Goal: Task Accomplishment & Management: Use online tool/utility

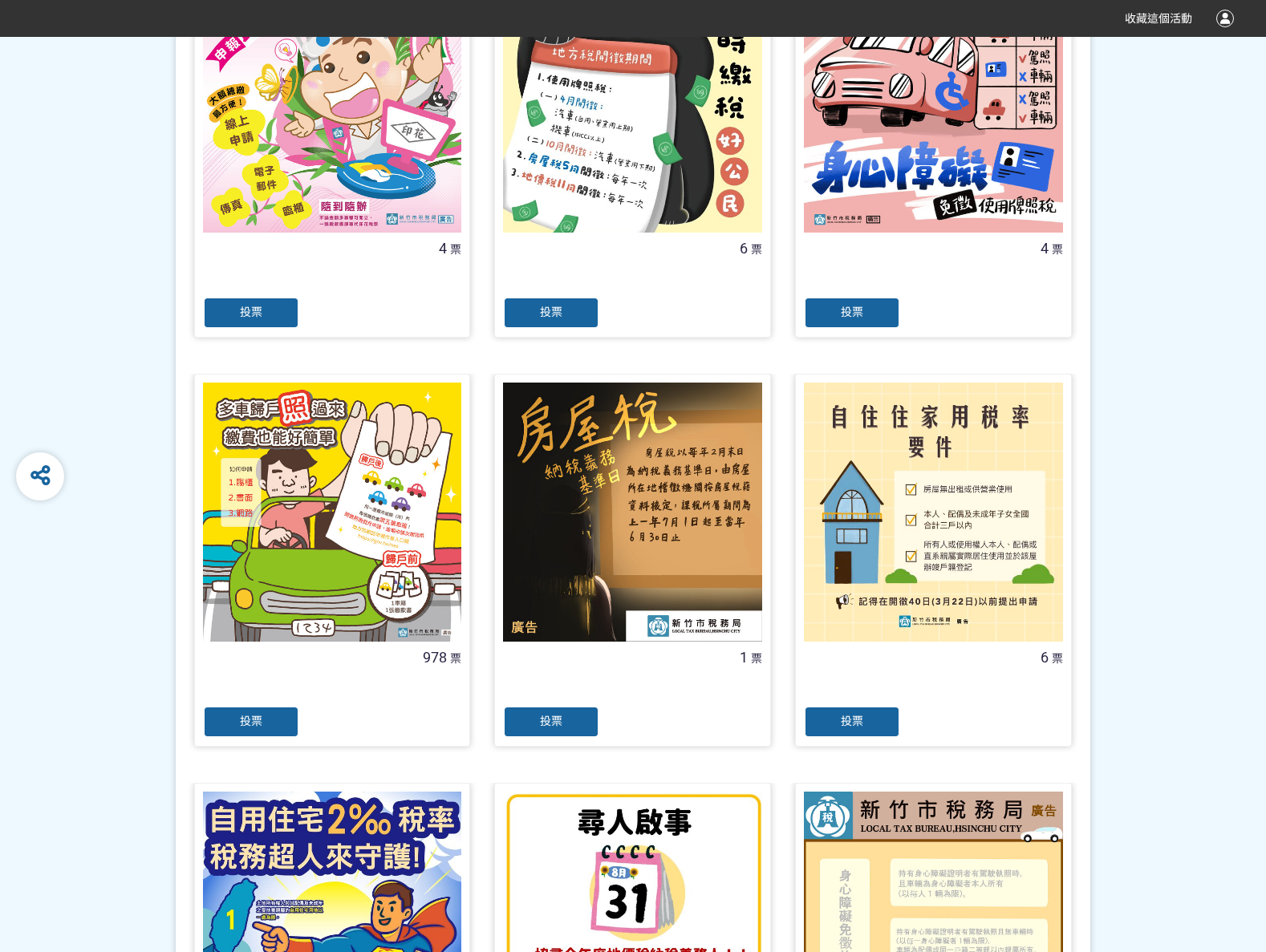
scroll to position [481, 0]
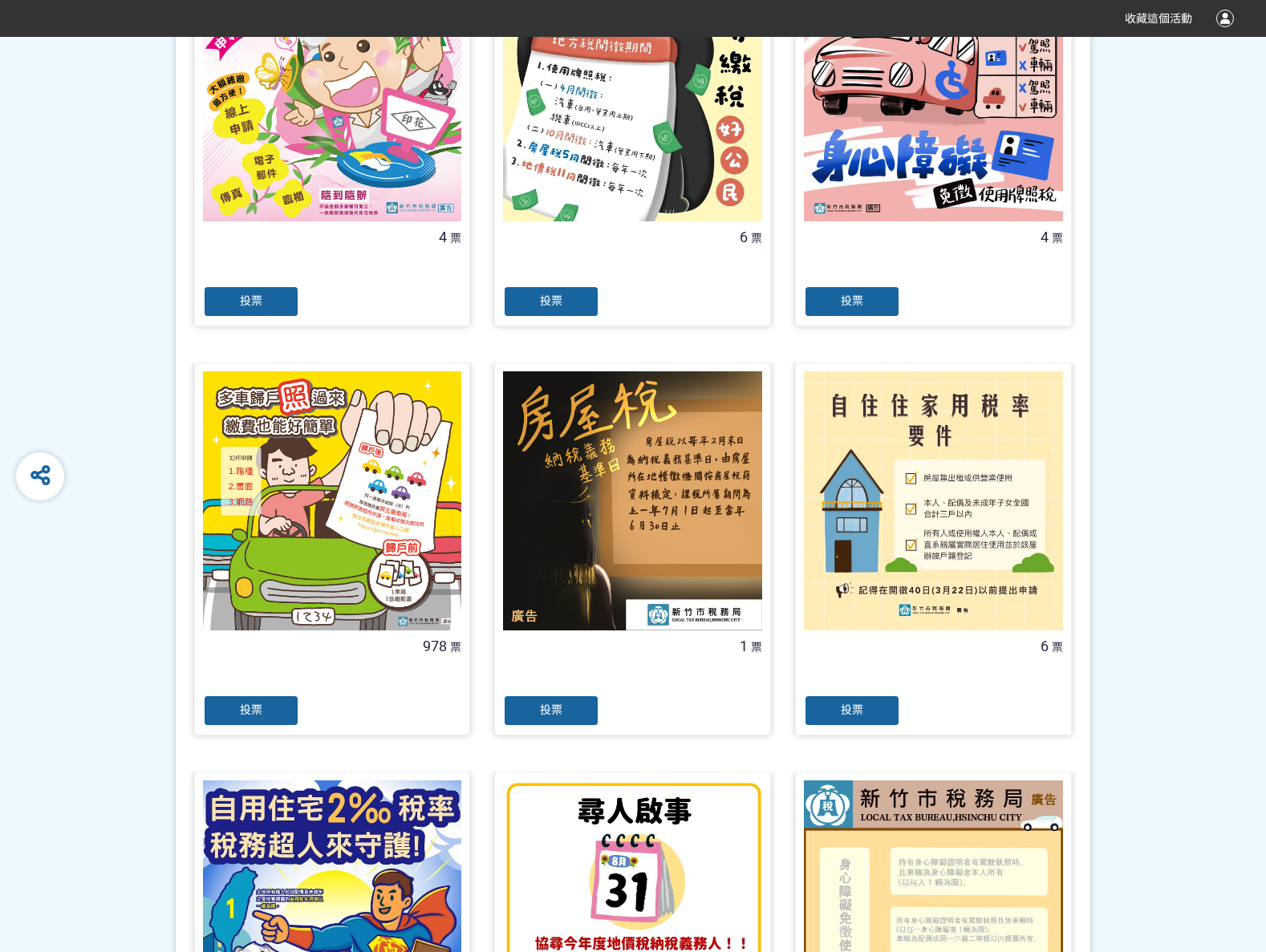
click at [244, 705] on span "投票" at bounding box center [251, 709] width 23 height 13
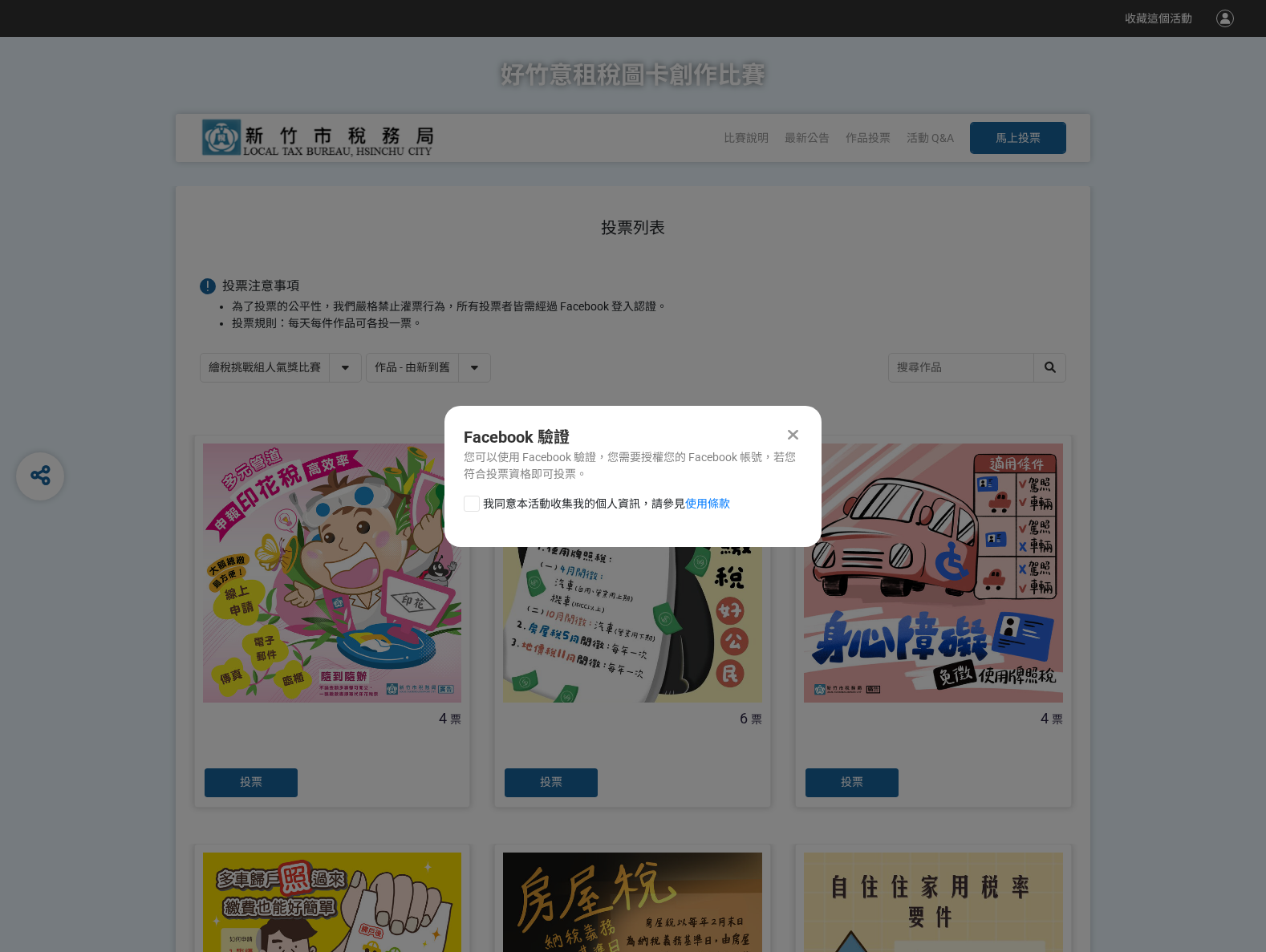
click at [473, 500] on div at bounding box center [471, 503] width 16 height 16
checkbox input "true"
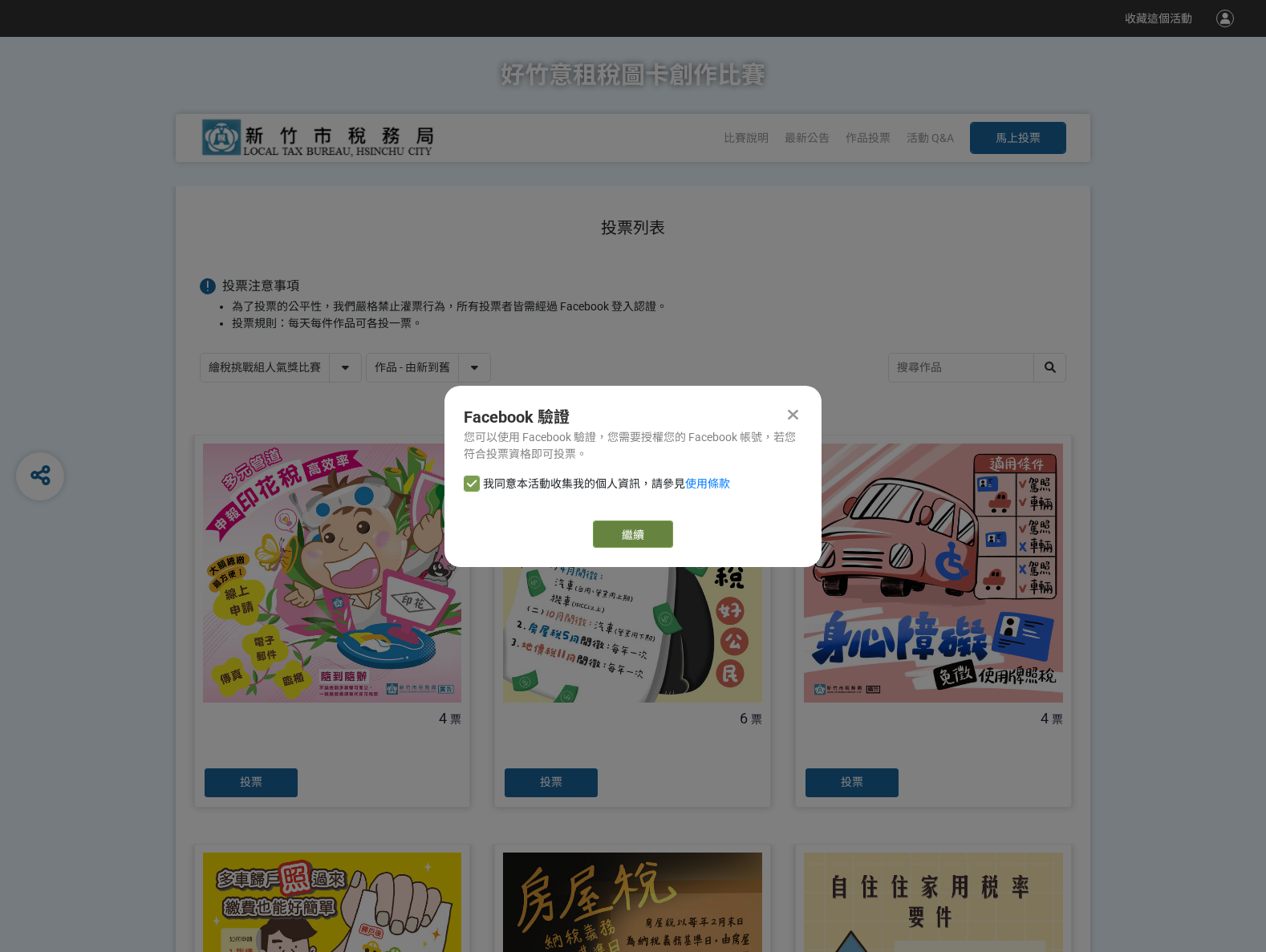
click at [640, 533] on link "繼續" at bounding box center [633, 534] width 80 height 27
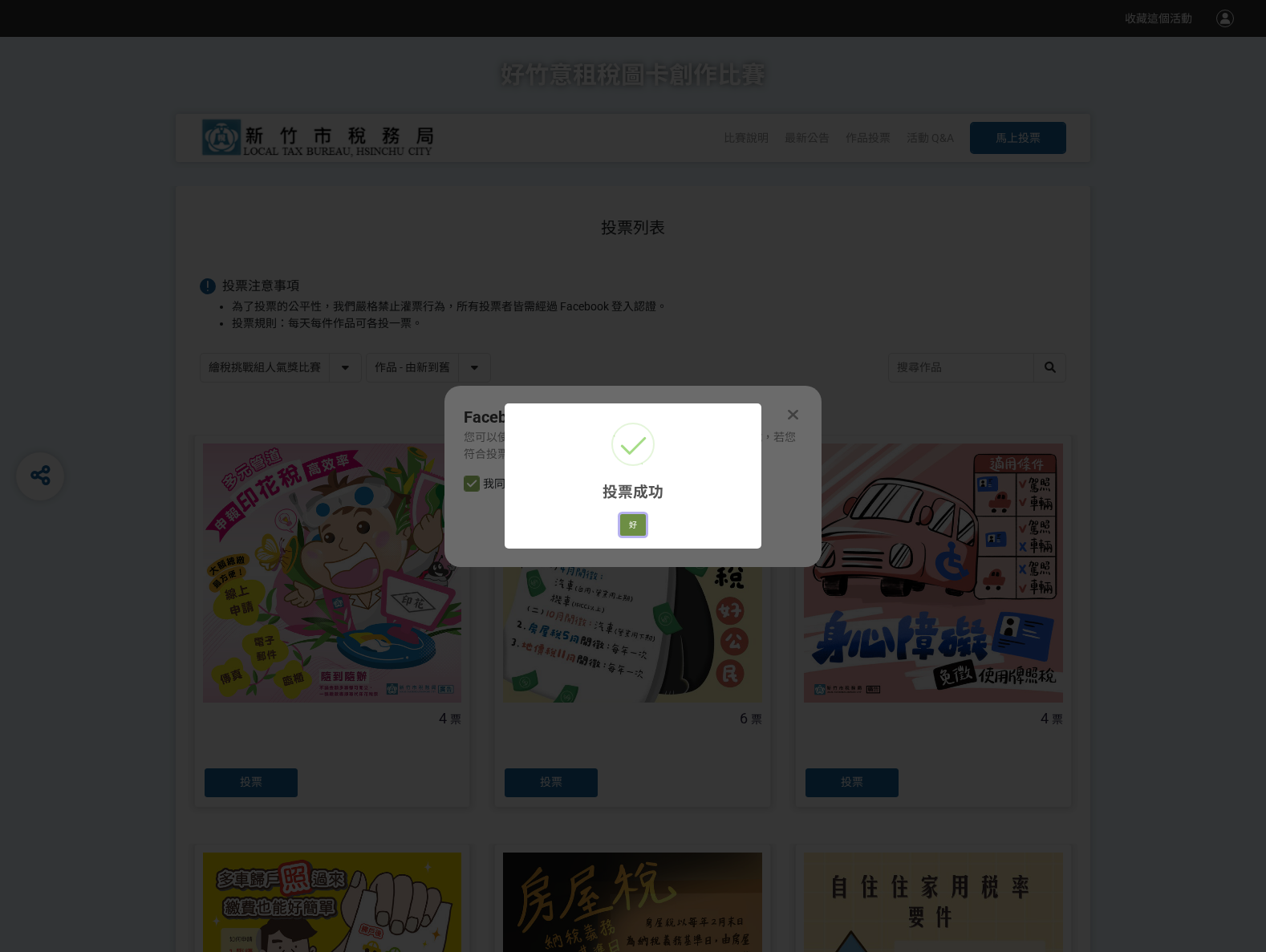
click at [626, 527] on button "好" at bounding box center [633, 525] width 25 height 23
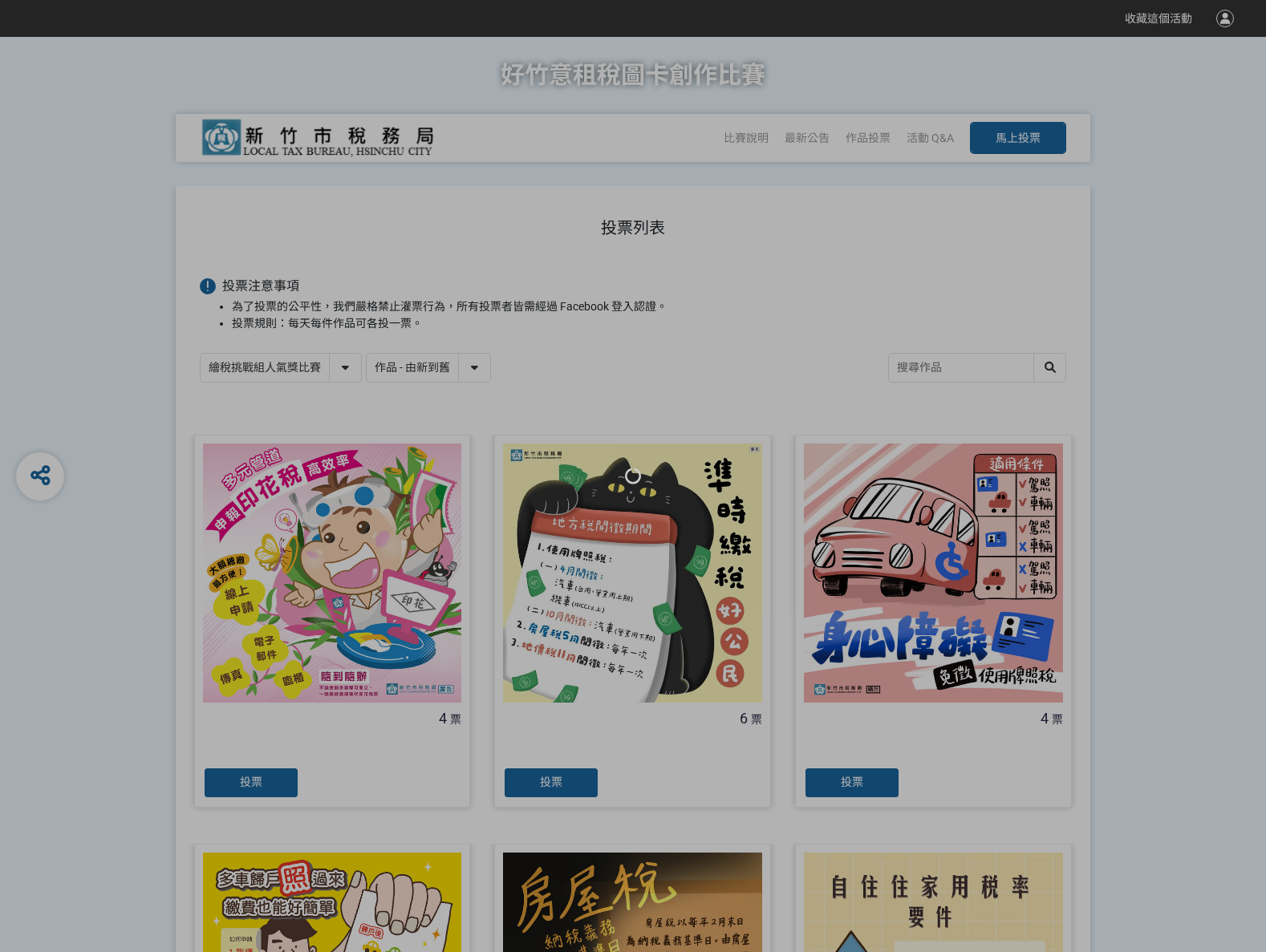
scroll to position [90, 0]
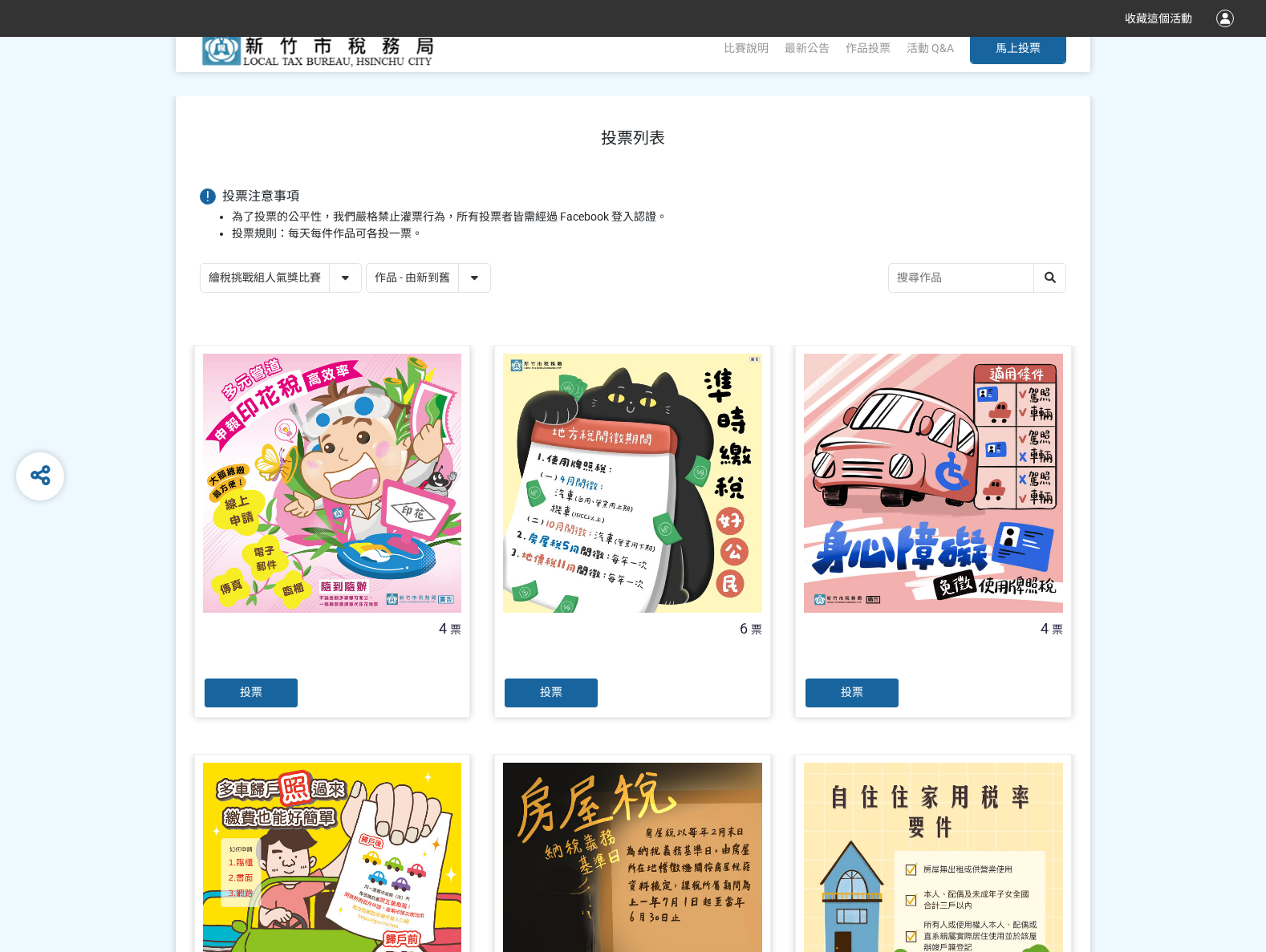
click at [337, 274] on select "繪稅挑戰組人氣獎比賽 活用智繪組人氣獎投票" at bounding box center [281, 277] width 161 height 28
click at [200, 264] on select "繪稅挑戰組人氣獎比賽 活用智繪組人氣獎投票" at bounding box center [281, 277] width 161 height 28
click at [340, 274] on select "繪稅挑戰組人氣獎比賽 活用智繪組人氣獎投票" at bounding box center [281, 277] width 161 height 28
select select "13167"
click at [200, 264] on select "繪稅挑戰組人氣獎比賽 活用智繪組人氣獎投票" at bounding box center [281, 277] width 161 height 28
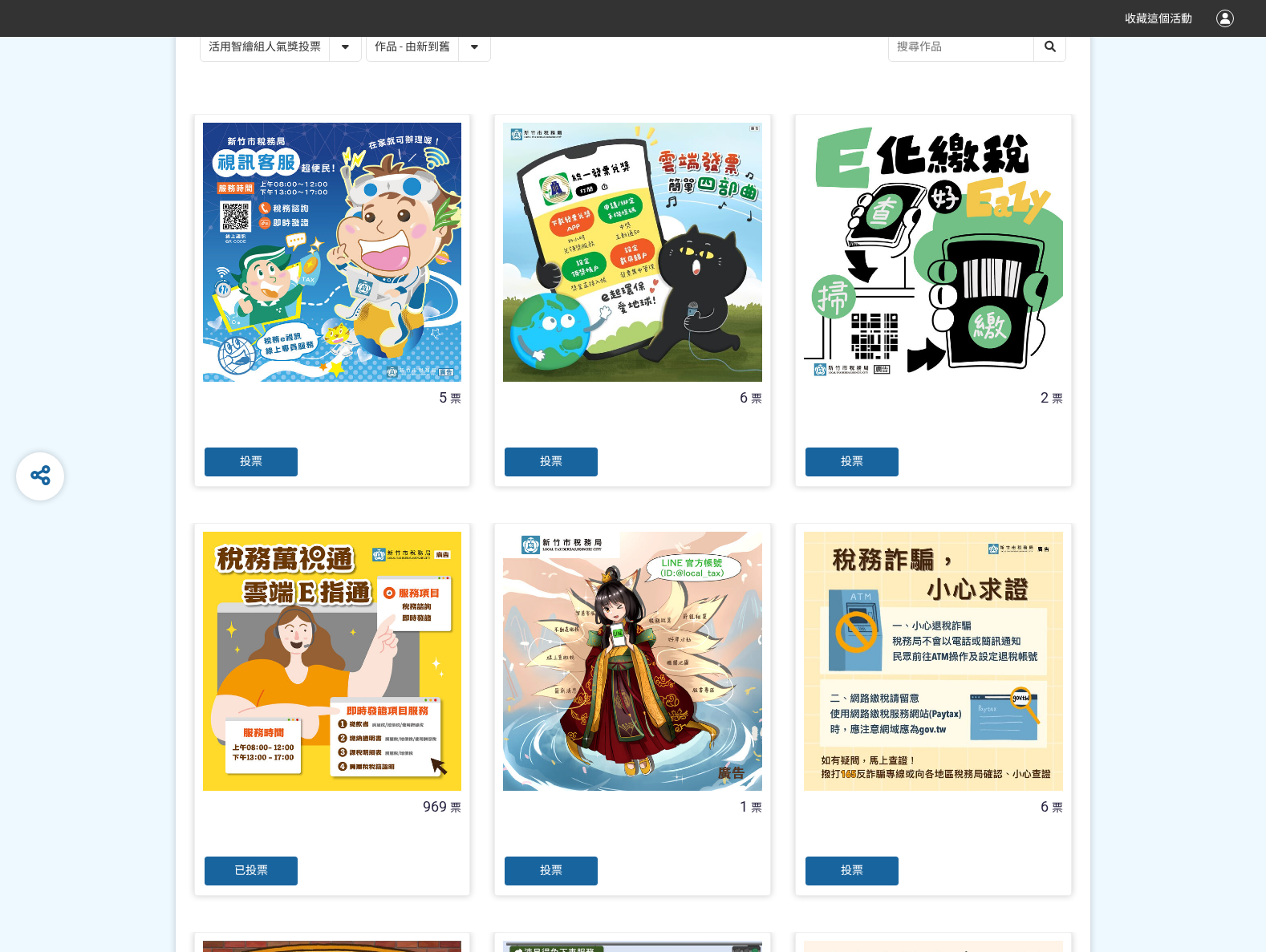
scroll to position [401, 0]
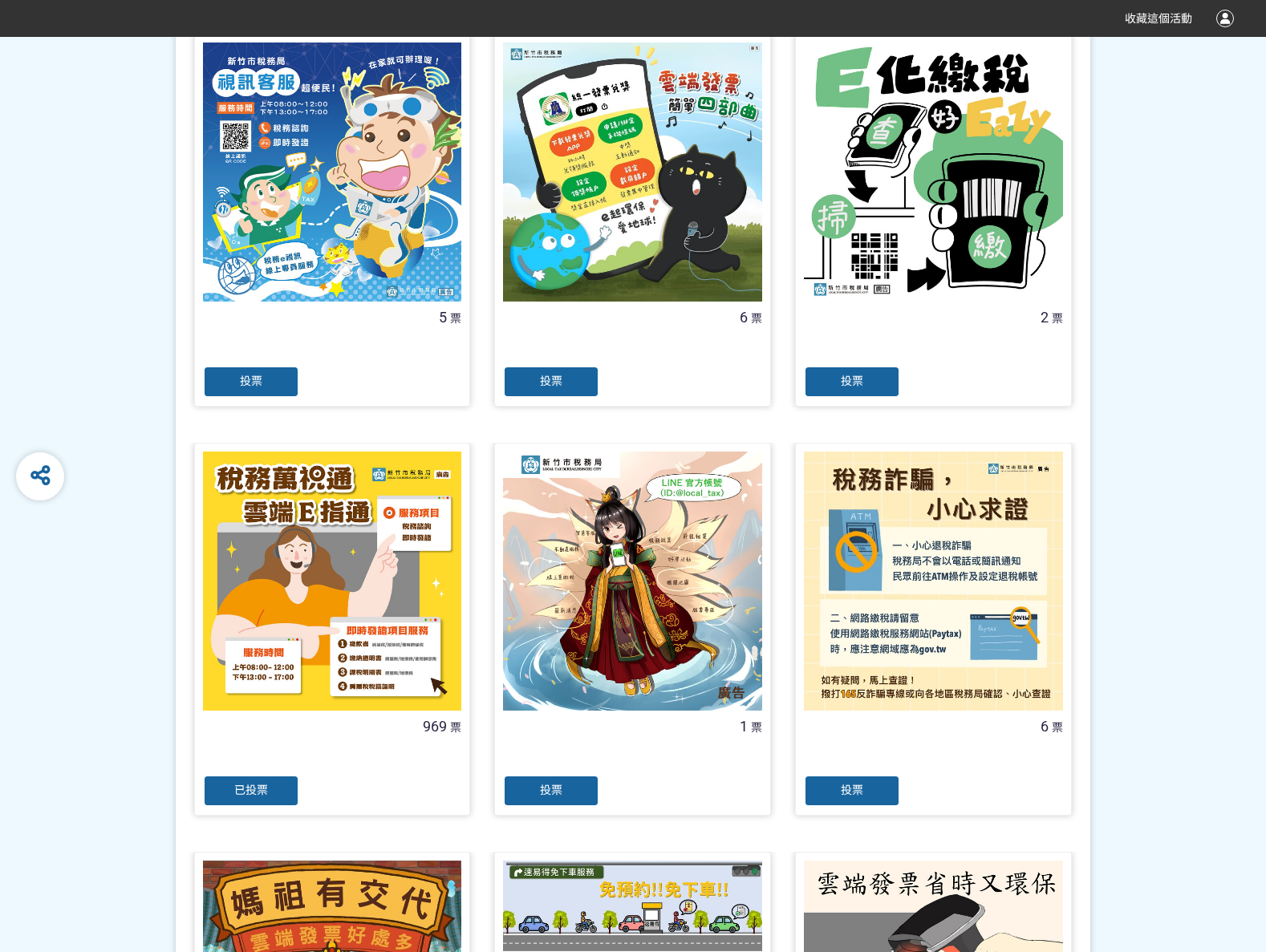
click at [254, 785] on span "已投票" at bounding box center [251, 790] width 34 height 13
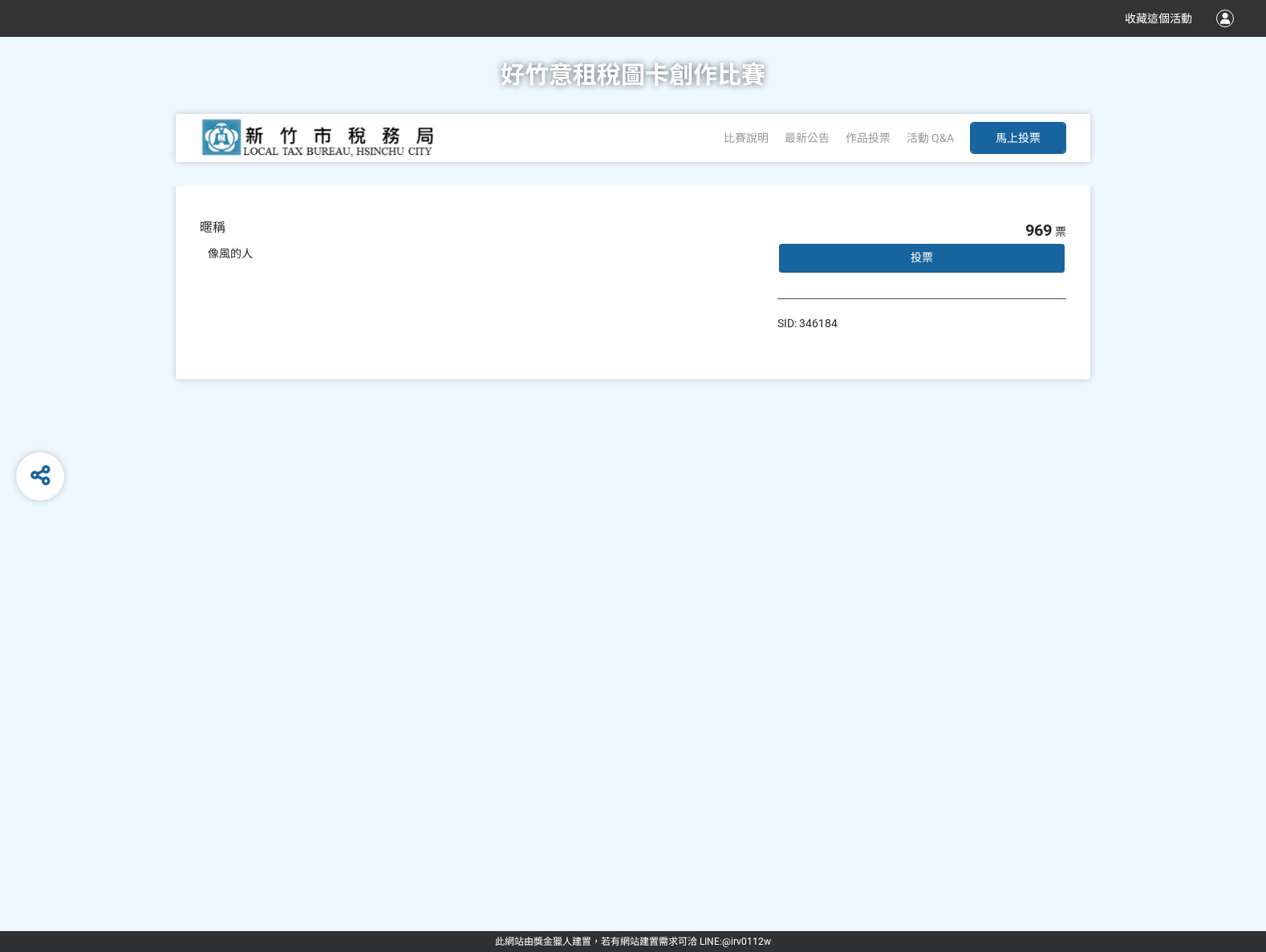
click at [878, 254] on div "投票" at bounding box center [922, 259] width 289 height 32
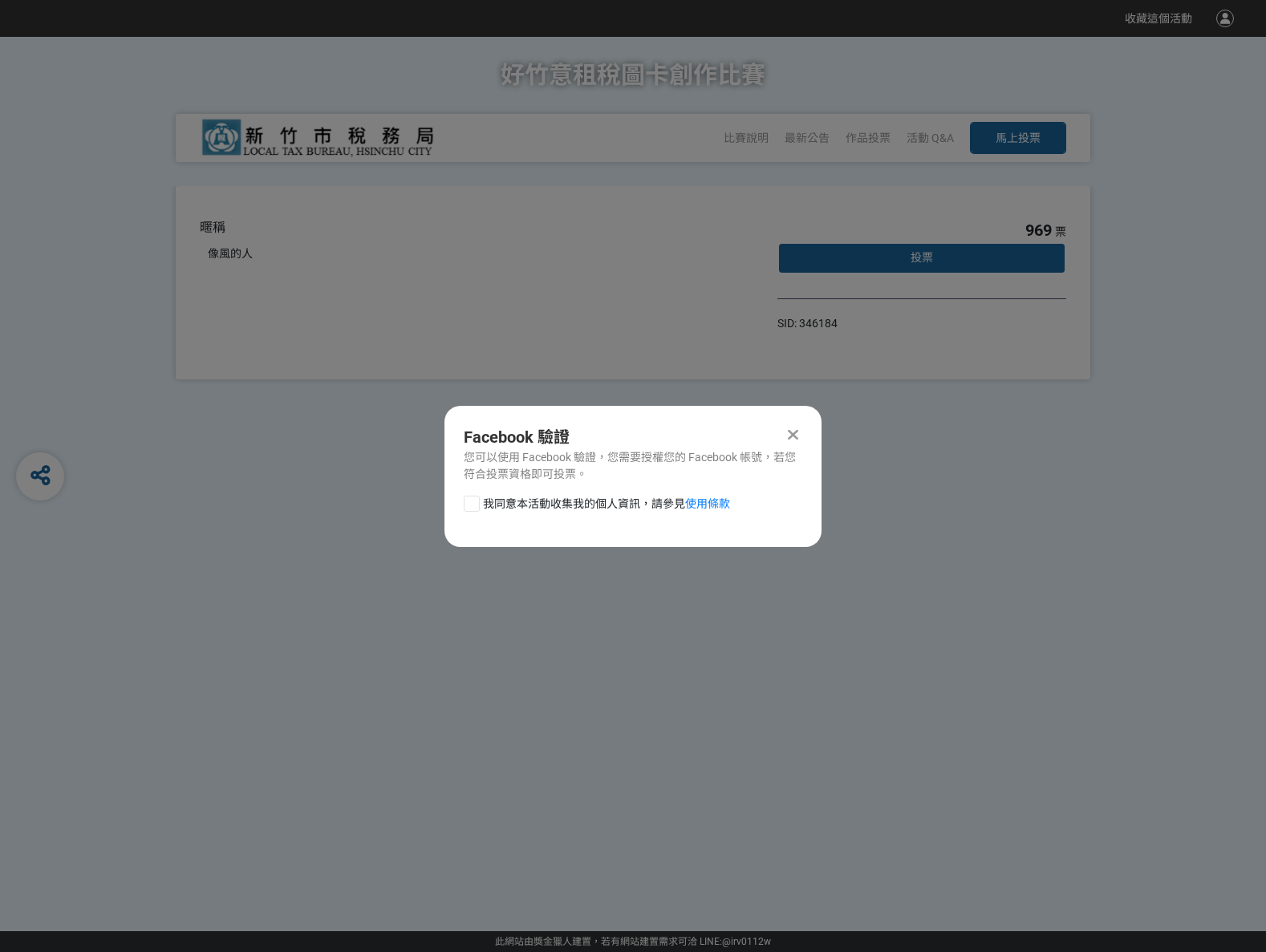
click at [473, 506] on div at bounding box center [471, 503] width 16 height 16
checkbox input "true"
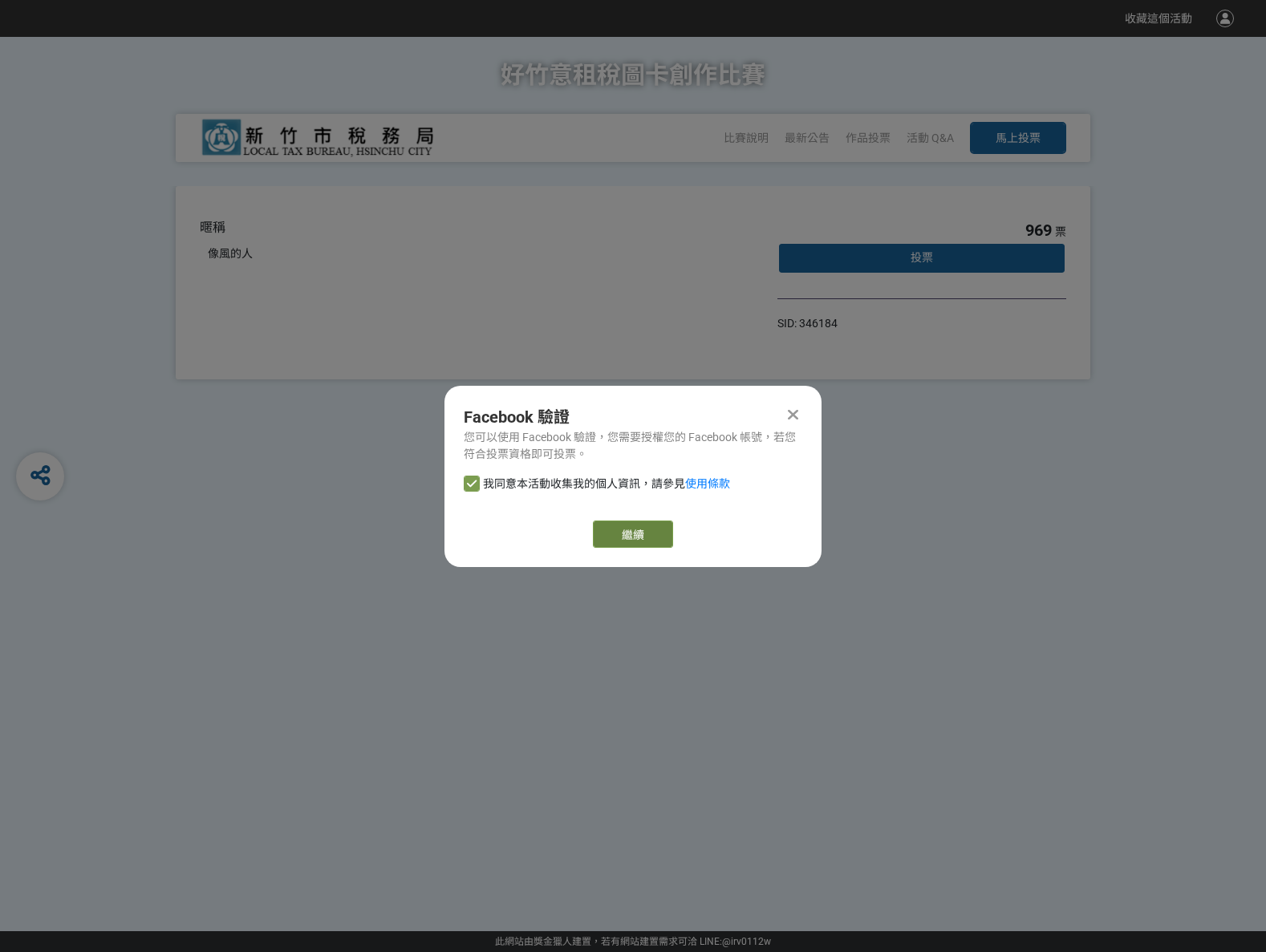
click at [633, 540] on link "繼續" at bounding box center [633, 534] width 80 height 27
